Goal: Transaction & Acquisition: Purchase product/service

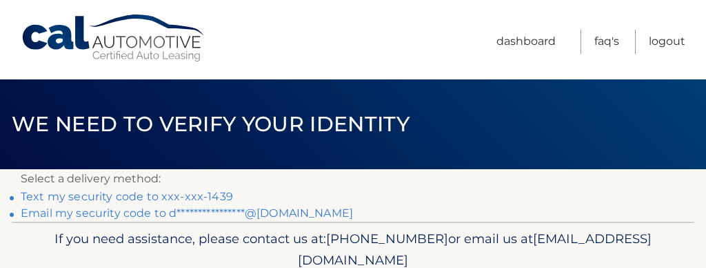
click at [424, 91] on header "We need to verify your identity" at bounding box center [353, 124] width 683 height 90
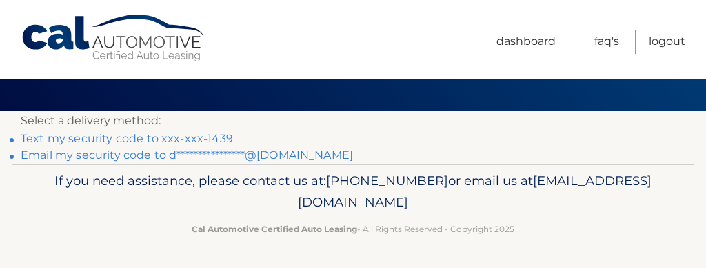
scroll to position [30, 0]
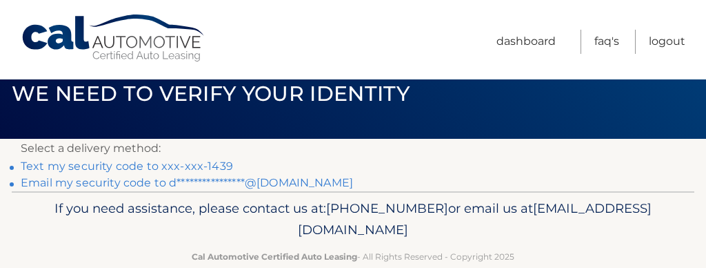
click at [147, 182] on link "**********" at bounding box center [187, 182] width 333 height 13
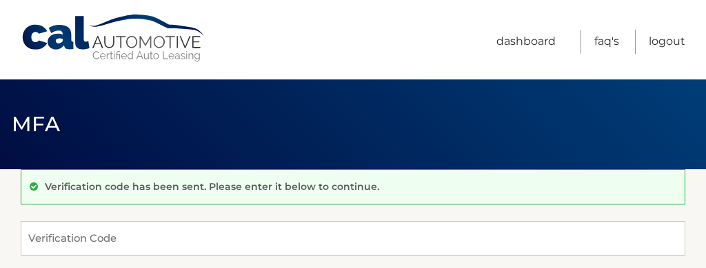
drag, startPoint x: 259, startPoint y: 217, endPoint x: 264, endPoint y: 247, distance: 30.0
click at [258, 217] on div "Verification code has been sent. Please enter it below to continue. Verificatio…" at bounding box center [353, 252] width 665 height 166
click at [268, 250] on input "Verification Code" at bounding box center [353, 238] width 665 height 34
type input "665991"
click at [361, 206] on div "Verification code has been sent. Please enter it below to continue. 665991 Veri…" at bounding box center [353, 252] width 665 height 166
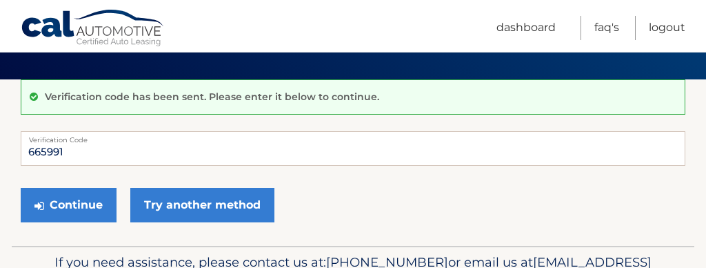
scroll to position [138, 0]
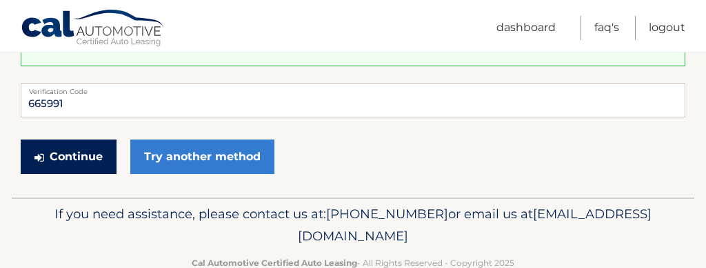
click at [57, 161] on button "Continue" at bounding box center [69, 156] width 96 height 34
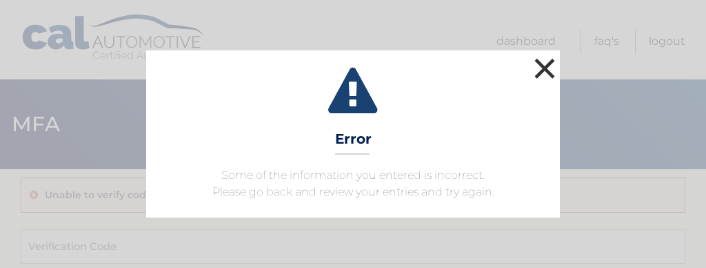
click at [553, 74] on button "×" at bounding box center [545, 68] width 28 height 28
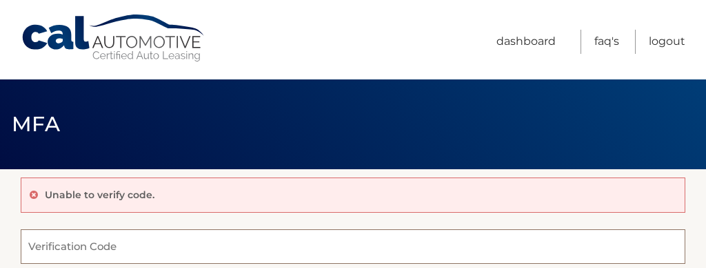
click at [142, 248] on input "Verification Code" at bounding box center [353, 246] width 665 height 34
type input "665911"
click at [253, 93] on header "MFA" at bounding box center [353, 124] width 683 height 90
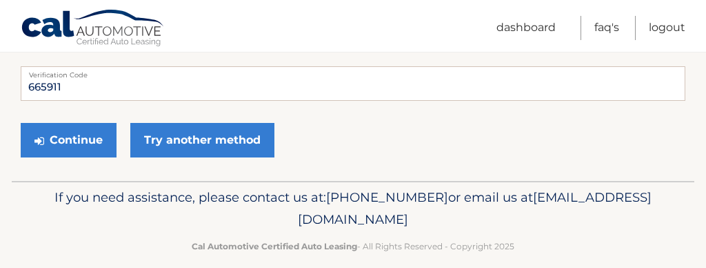
scroll to position [166, 0]
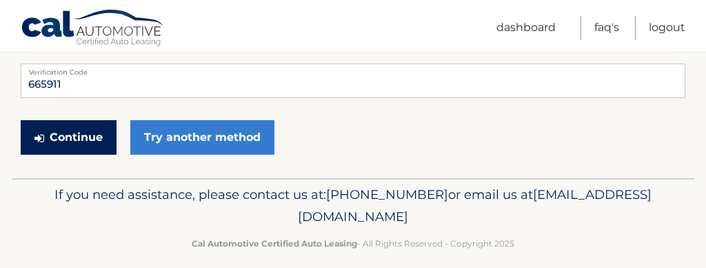
click at [80, 140] on button "Continue" at bounding box center [69, 137] width 96 height 34
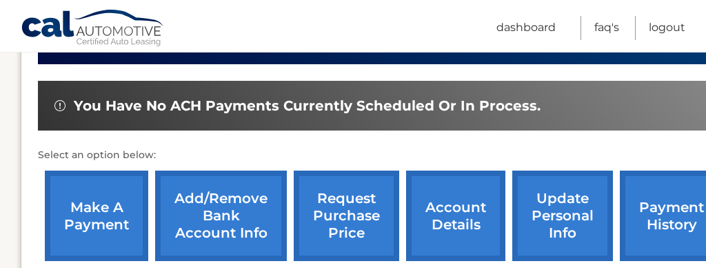
scroll to position [442, 0]
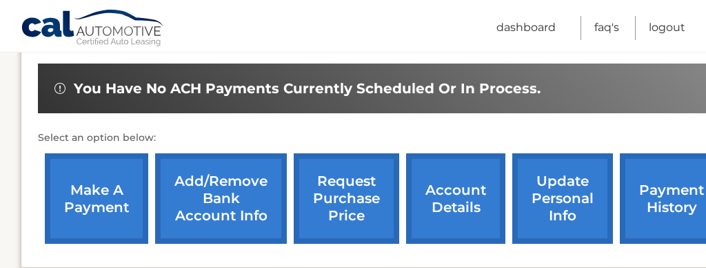
click at [99, 179] on link "make a payment" at bounding box center [96, 198] width 103 height 90
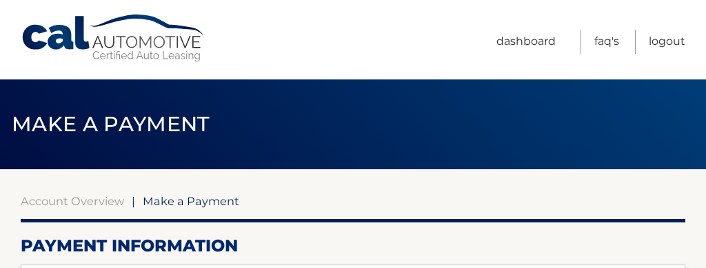
select select "Y2JmZDgyZGQtZDJhZS00N2ZkLThiYTYtM2FjOGQwYzNlY2Nh"
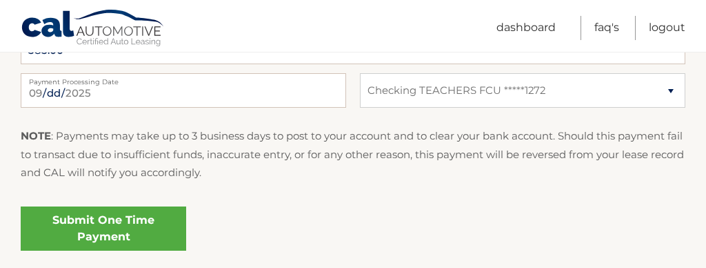
scroll to position [690, 0]
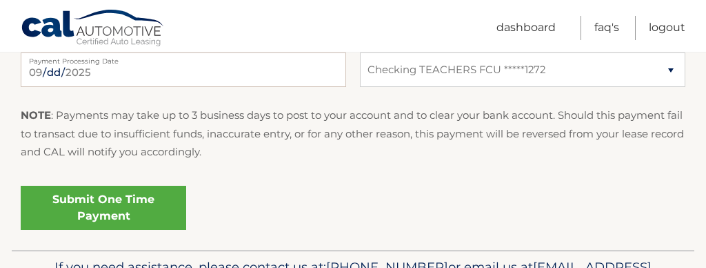
click at [109, 217] on link "Submit One Time Payment" at bounding box center [104, 208] width 166 height 44
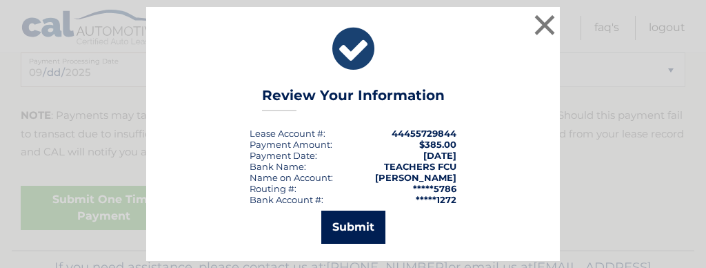
click at [352, 228] on button "Submit" at bounding box center [353, 226] width 64 height 33
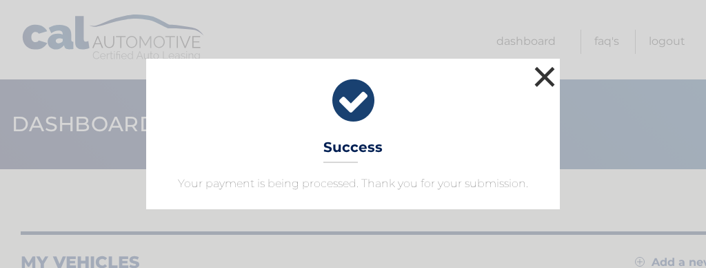
click at [543, 68] on button "×" at bounding box center [545, 77] width 28 height 28
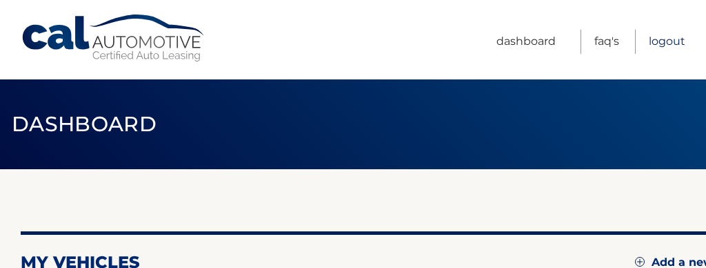
click at [668, 39] on link "Logout" at bounding box center [667, 42] width 37 height 24
